Goal: Information Seeking & Learning: Learn about a topic

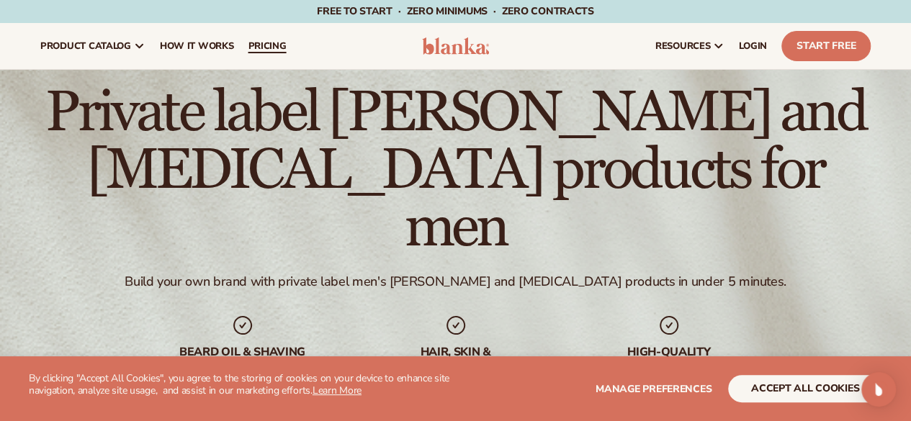
click at [263, 48] on span "pricing" at bounding box center [267, 46] width 38 height 12
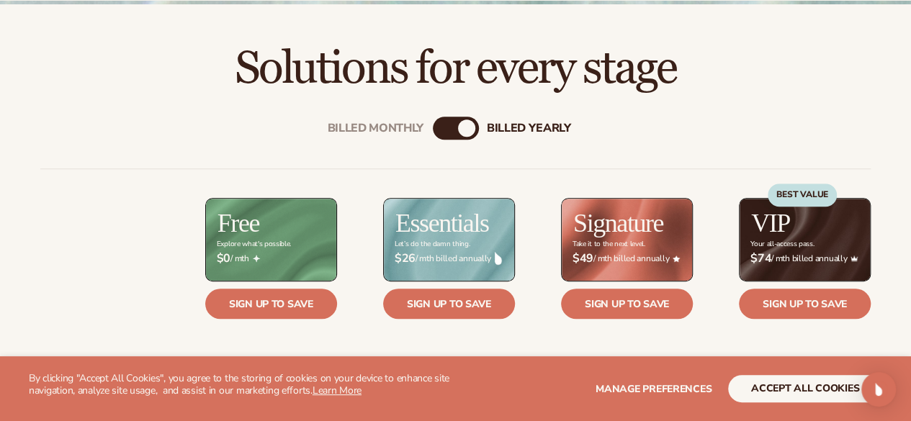
scroll to position [432, 0]
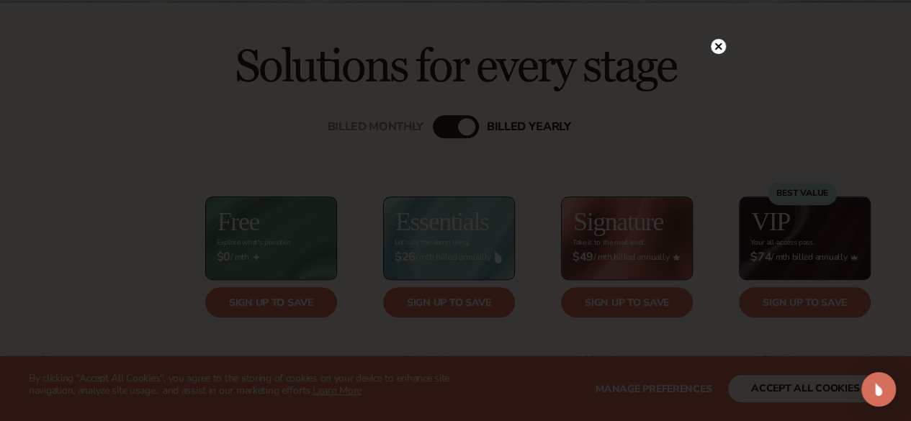
click at [716, 47] on circle at bounding box center [718, 46] width 15 height 15
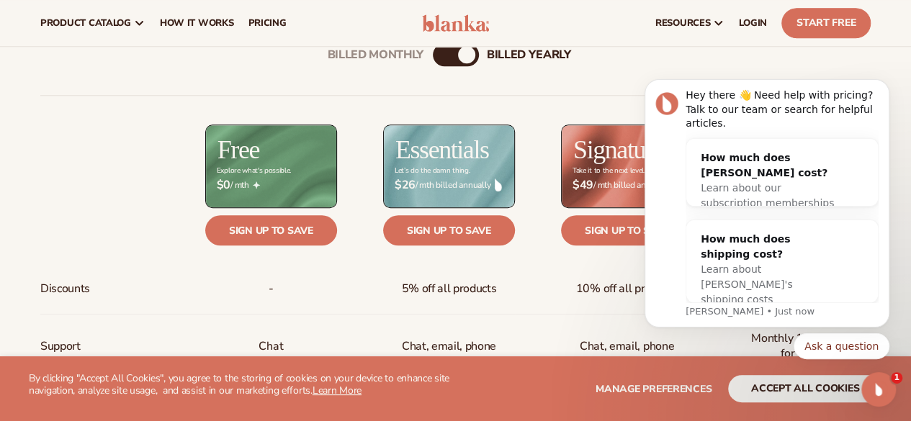
scroll to position [0, 0]
click at [887, 88] on icon "Dismiss notification" at bounding box center [886, 84] width 8 height 8
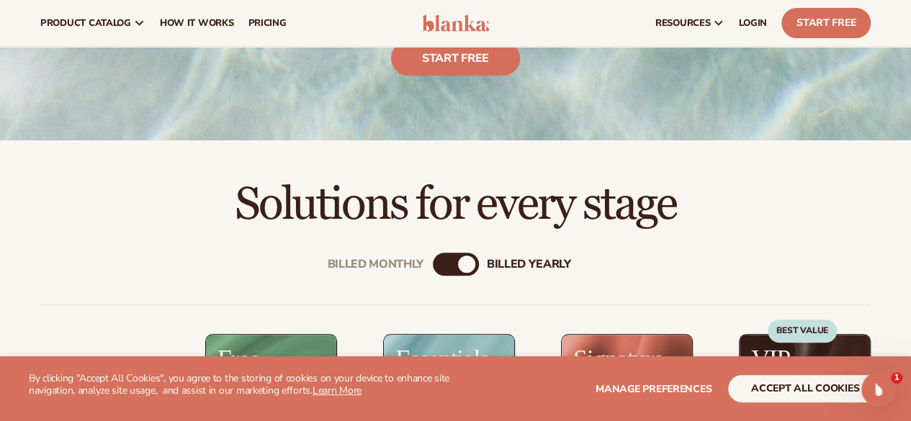
scroll to position [360, 0]
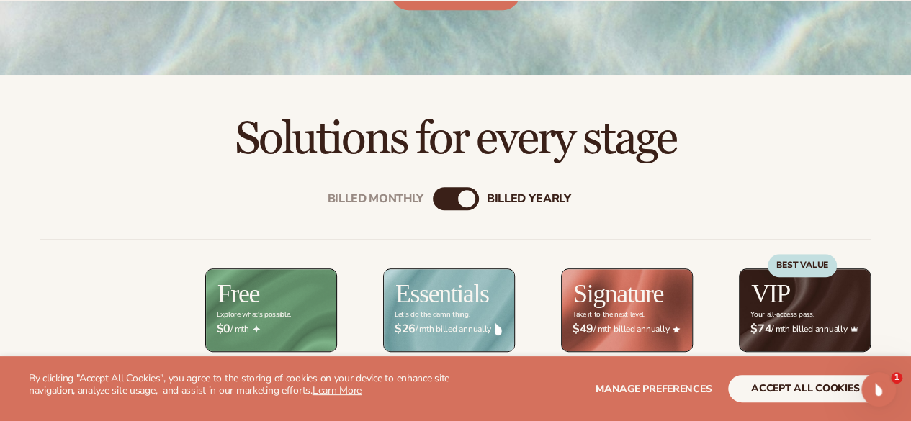
click at [464, 197] on div "billed Yearly" at bounding box center [466, 198] width 17 height 17
click at [460, 196] on div "billed Yearly" at bounding box center [466, 198] width 17 height 17
click at [465, 197] on div "billed Yearly" at bounding box center [466, 198] width 17 height 17
drag, startPoint x: 461, startPoint y: 198, endPoint x: 421, endPoint y: 197, distance: 40.4
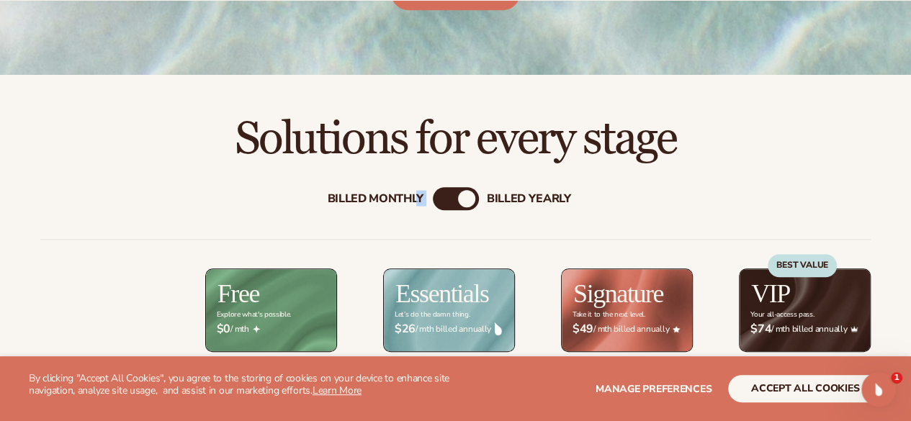
click at [433, 197] on div "Billed Monthly billed Yearly" at bounding box center [456, 198] width 46 height 23
click at [439, 198] on div "Billed Monthly" at bounding box center [441, 198] width 17 height 17
click at [439, 198] on div "Billed Monthly" at bounding box center [444, 198] width 17 height 17
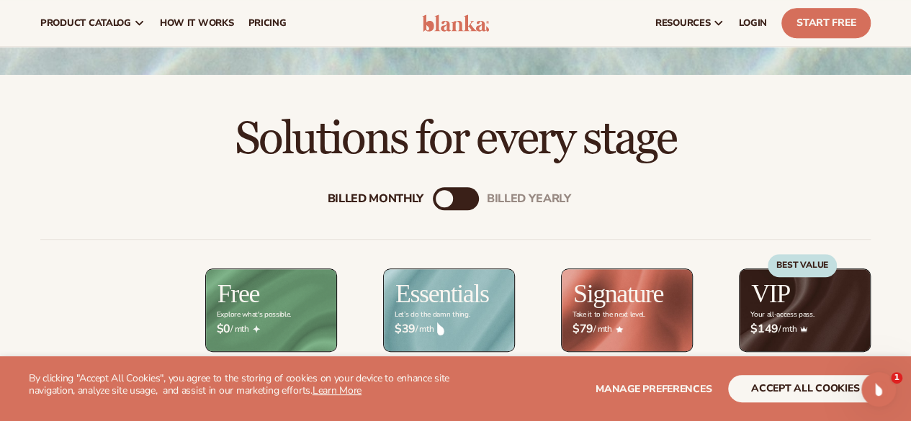
click at [447, 194] on div "Billed Monthly" at bounding box center [444, 198] width 17 height 17
click at [477, 199] on div "billed Yearly" at bounding box center [470, 198] width 17 height 17
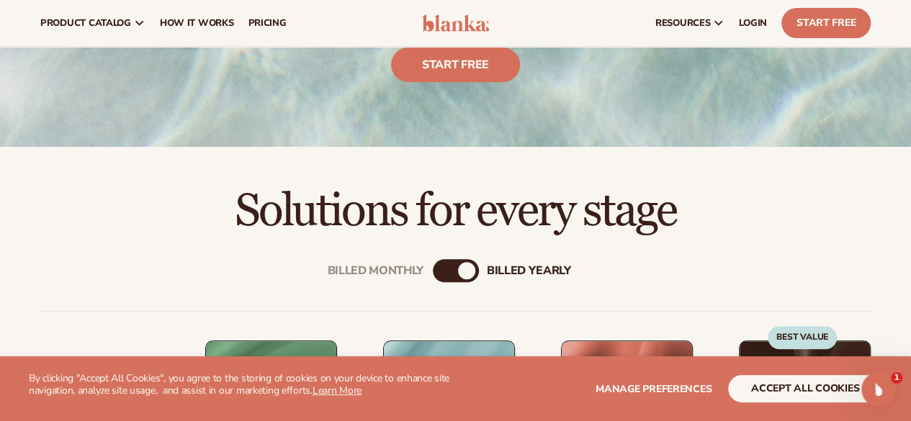
scroll to position [0, 0]
